Goal: Find specific page/section: Find specific page/section

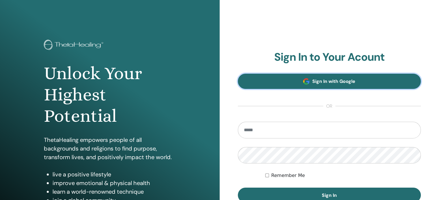
click at [296, 80] on link "Sign In with Google" at bounding box center [329, 81] width 183 height 15
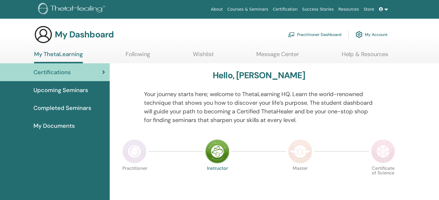
click at [131, 151] on img at bounding box center [134, 152] width 24 height 24
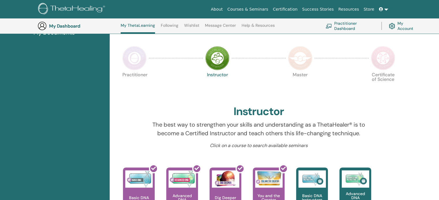
scroll to position [130, 0]
